Goal: Task Accomplishment & Management: Manage account settings

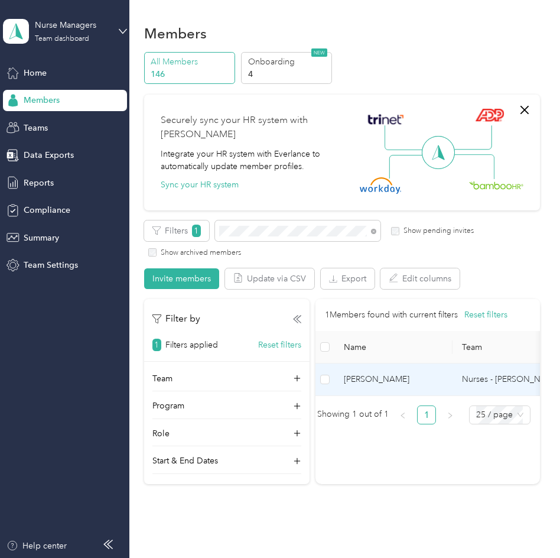
click at [369, 373] on span "[PERSON_NAME]" at bounding box center [393, 379] width 99 height 13
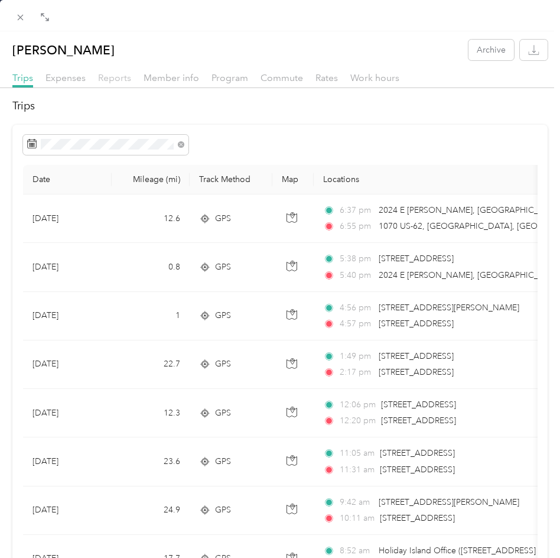
click at [121, 74] on span "Reports" at bounding box center [114, 77] width 33 height 11
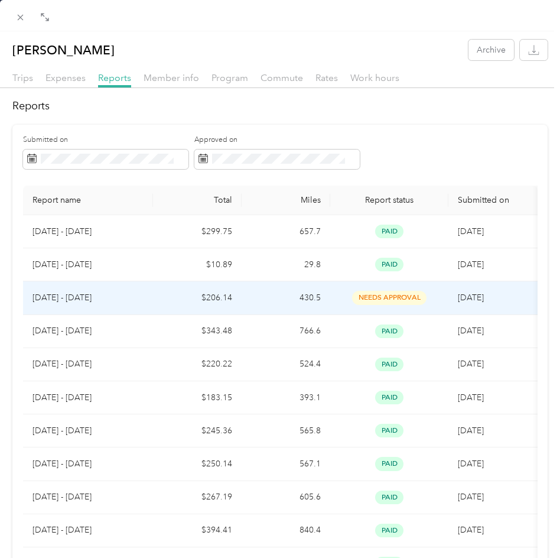
click at [405, 293] on span "needs approval" at bounding box center [389, 298] width 74 height 14
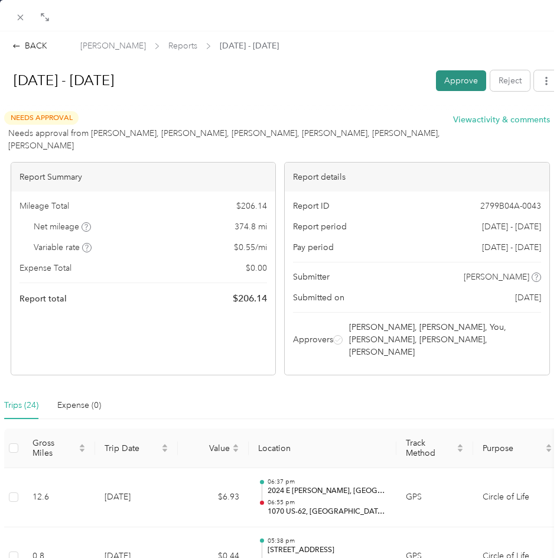
click at [447, 77] on button "Approve" at bounding box center [461, 80] width 50 height 21
